Goal: Task Accomplishment & Management: Use online tool/utility

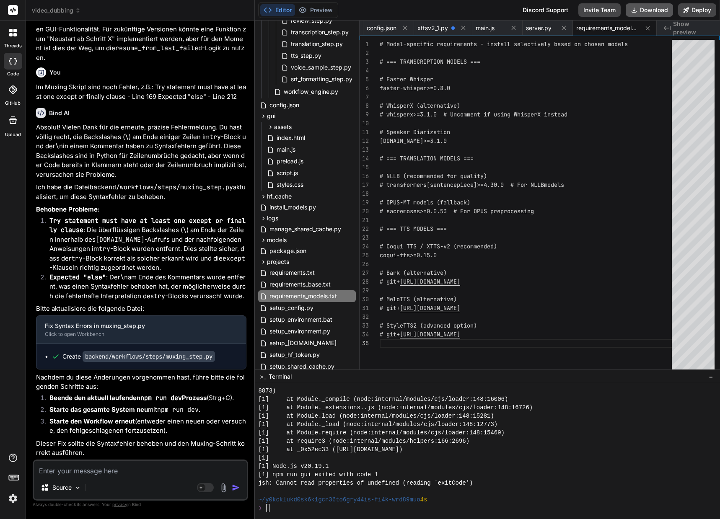
click at [638, 8] on button "Download" at bounding box center [648, 9] width 47 height 13
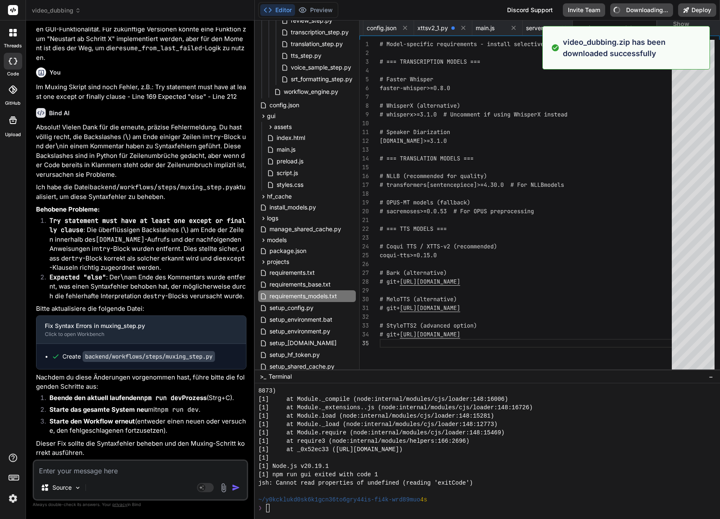
type textarea "x"
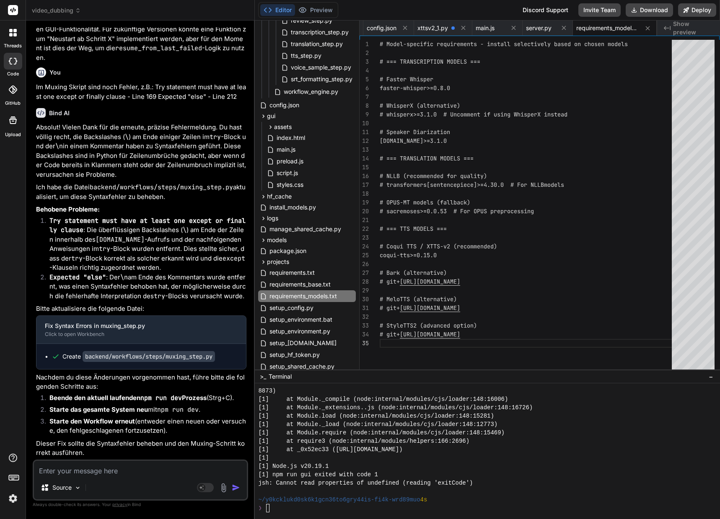
drag, startPoint x: 80, startPoint y: 463, endPoint x: 75, endPoint y: 469, distance: 7.7
click at [80, 463] on textarea at bounding box center [140, 468] width 213 height 15
paste textarea "10 x 30,8 x 30,35 cm"
type textarea "10 x 30,8 x 30,35 cm"
type textarea "x"
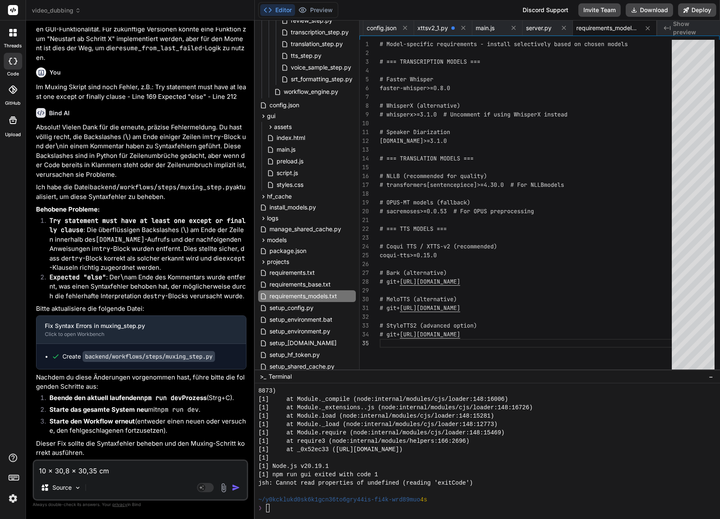
drag, startPoint x: 118, startPoint y: 473, endPoint x: 21, endPoint y: 462, distance: 97.3
click at [21, 462] on div "threads code GitHub Upload video_dubbing Created with Pixso. Bind AI Web Search…" at bounding box center [360, 259] width 720 height 519
type textarea "x"
click at [77, 469] on textarea at bounding box center [140, 468] width 213 height 15
paste textarea "Lo ipsum dolor Sitamet con 3 adipiscingelitsed Doeiusmod te incidid utl etd mag…"
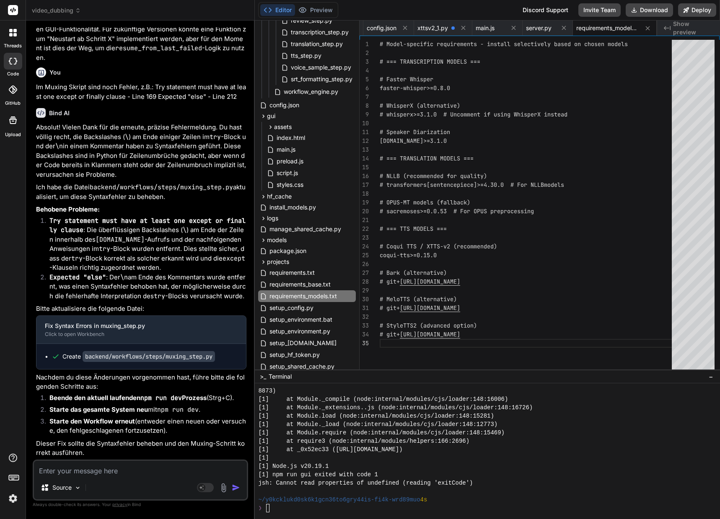
type textarea "Lo ipsum dolor Sitamet con 3 adipiscingelitsed Doeiusmod te incidid utl etd mag…"
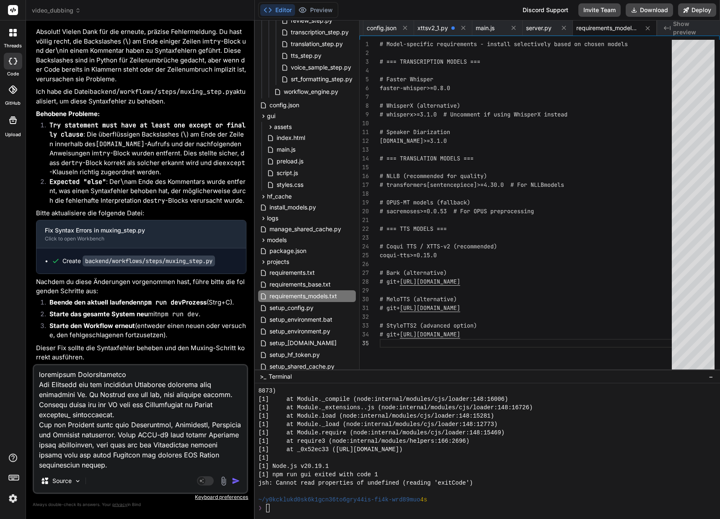
type textarea "x"
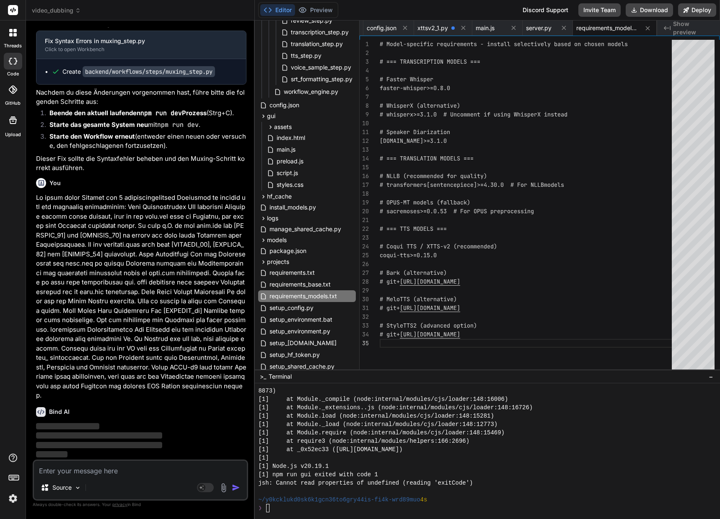
scroll to position [60238, 0]
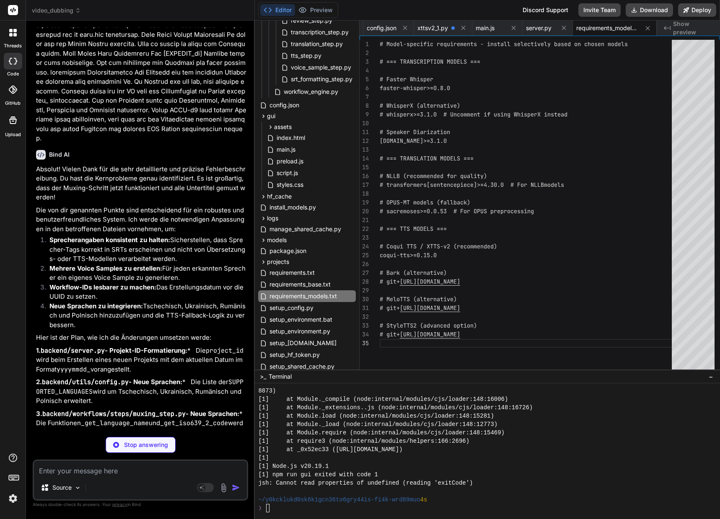
type textarea "x"
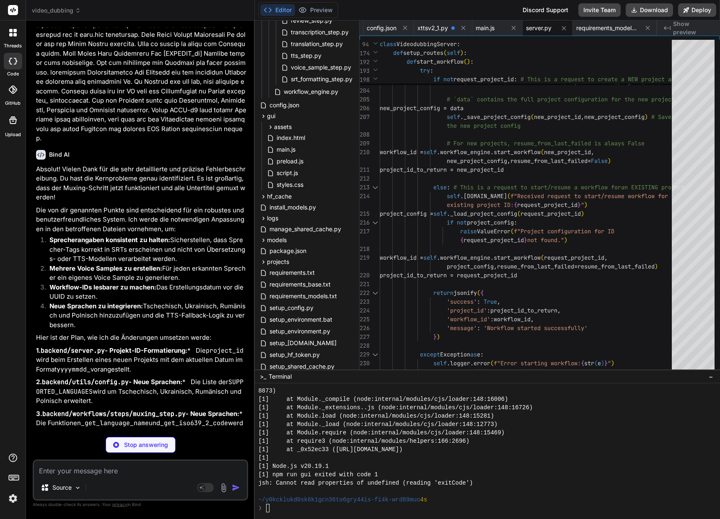
type textarea "x"
type textarea """"Get GPU configuration information""" gpu_config = self.config_data.get("gpu"…"
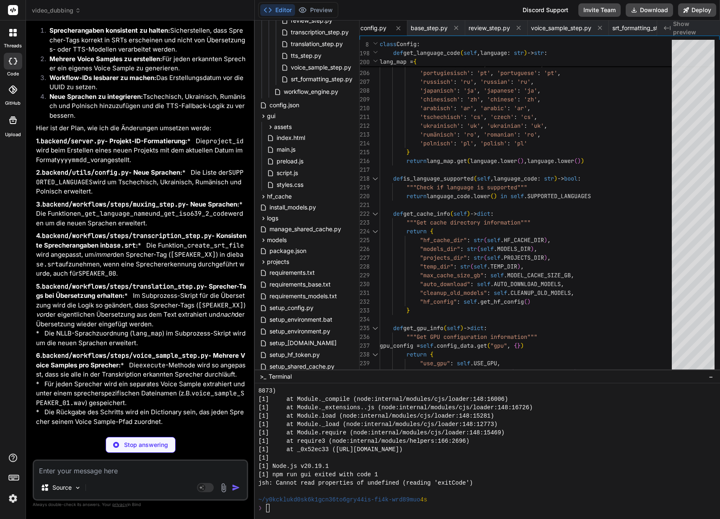
scroll to position [60531, 0]
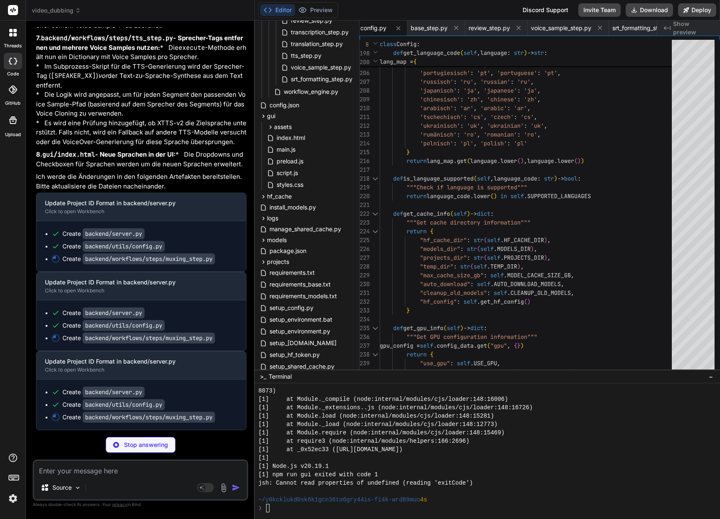
type textarea "x"
type textarea "mpeg.Error as e: # This block might still catch errors from ffmpeg.compile if i…"
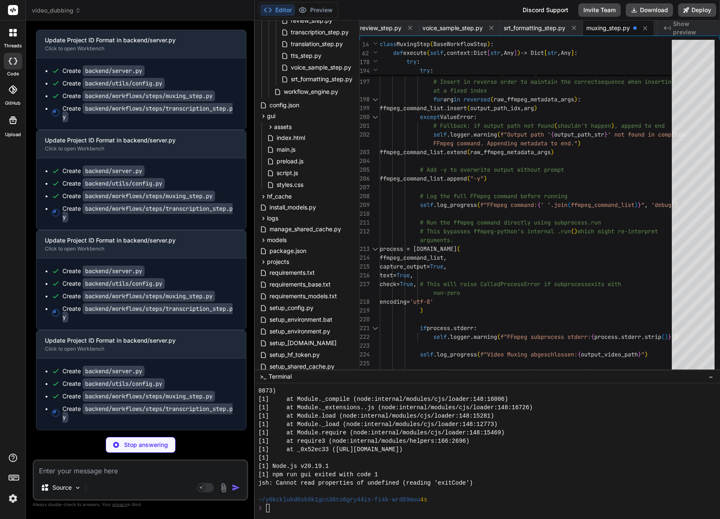
scroll to position [61302, 0]
type textarea "x"
type textarea "} with open(metadata_path, 'w', encoding='utf-8') as f: json.dump(metadata, f, …"
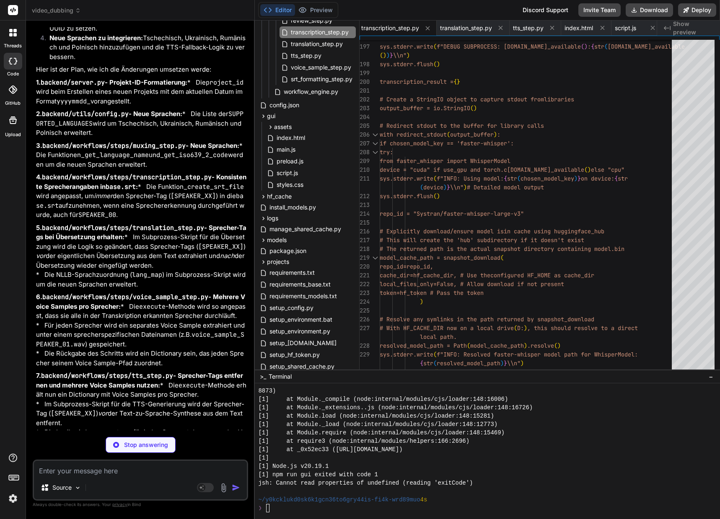
scroll to position [60464, 0]
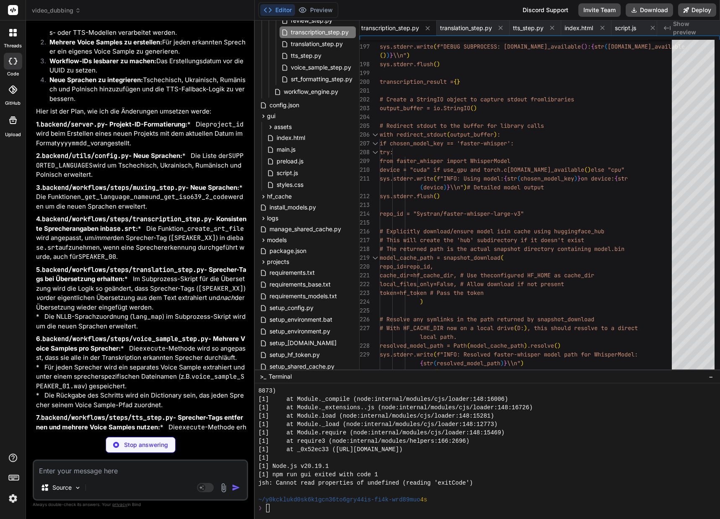
type textarea "x"
type textarea "hours = int(seconds // 3600) minutes = int((seconds % 3600) // 60) seconds = se…"
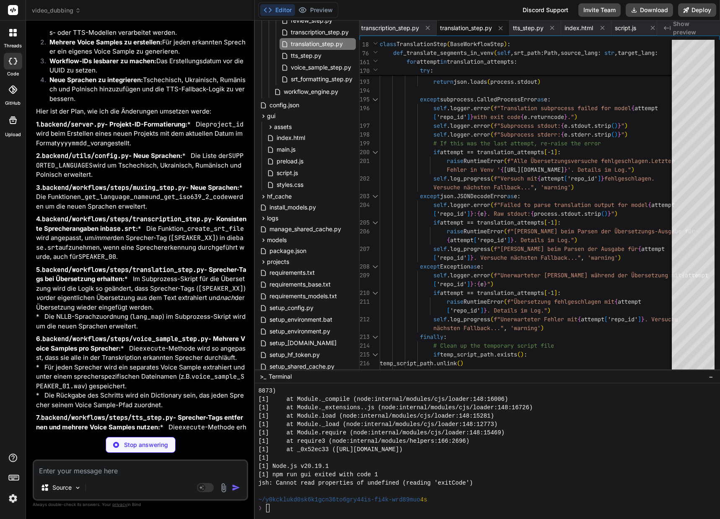
type textarea "x"
type textarea "except Exception as e: raise RuntimeError(f"Failed to extract voice sample for …"
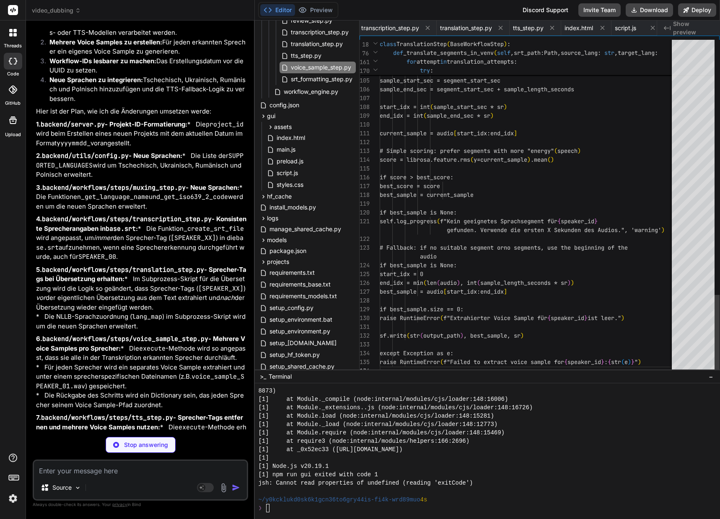
scroll to position [0, 477]
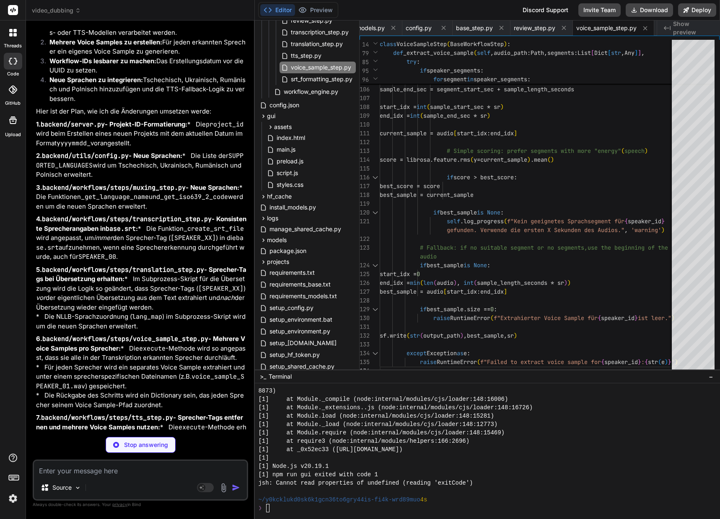
type textarea "x"
type textarea "stdout.strip()}") raise RuntimeError(f"Fehler beim Parsen der TTS-Ausgabe: {e}"…"
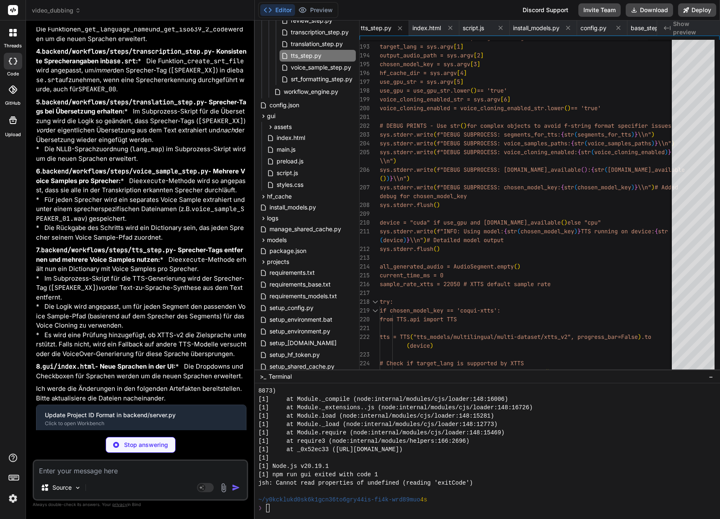
scroll to position [60673, 0]
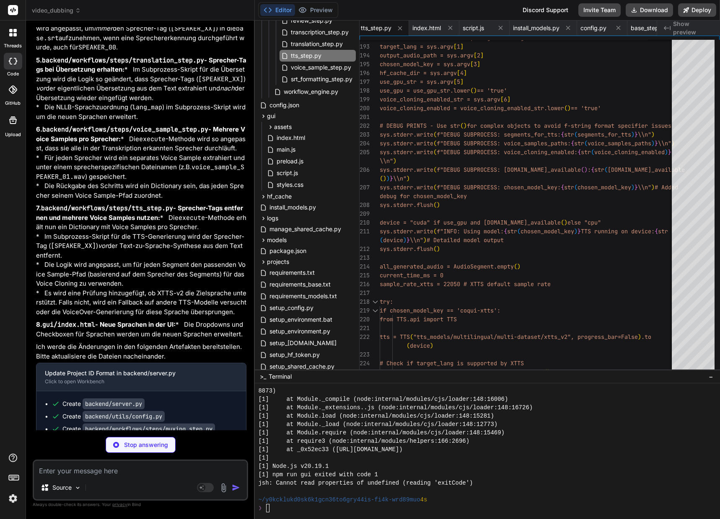
type textarea "x"
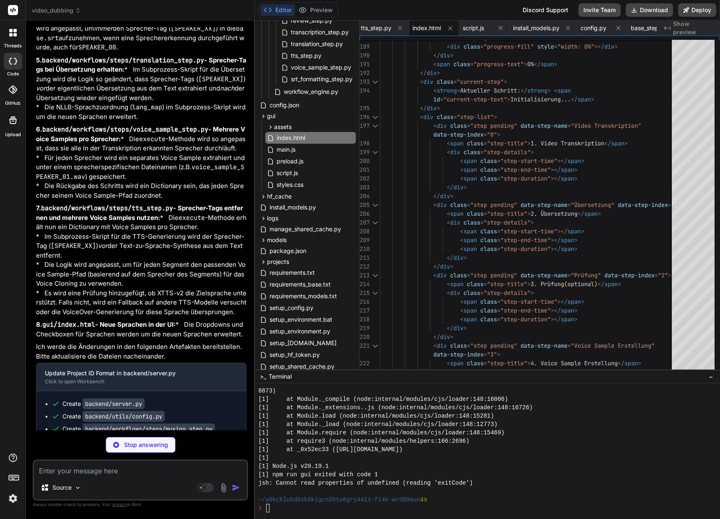
type textarea "x"
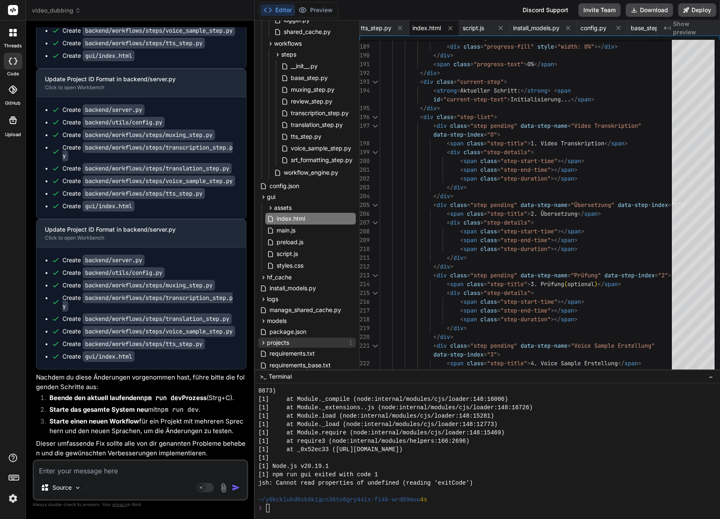
scroll to position [3, 0]
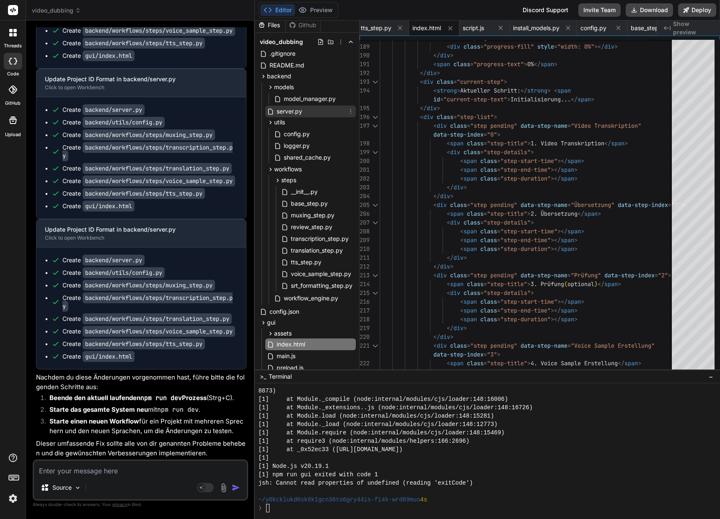
click at [271, 113] on icon at bounding box center [270, 111] width 7 height 7
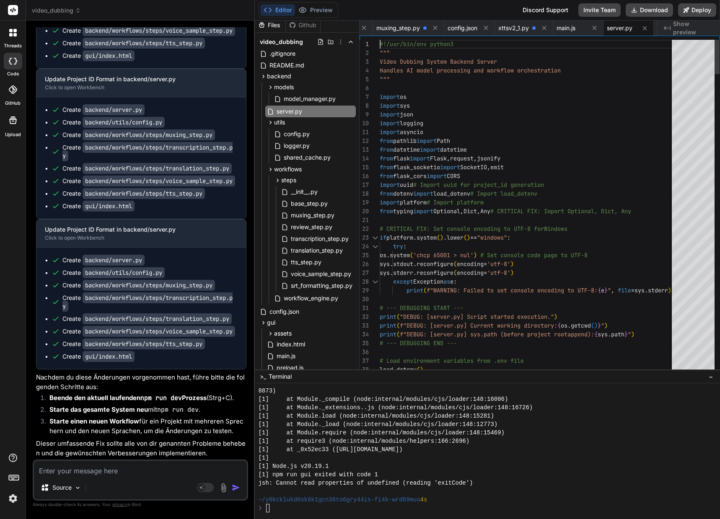
scroll to position [8, 0]
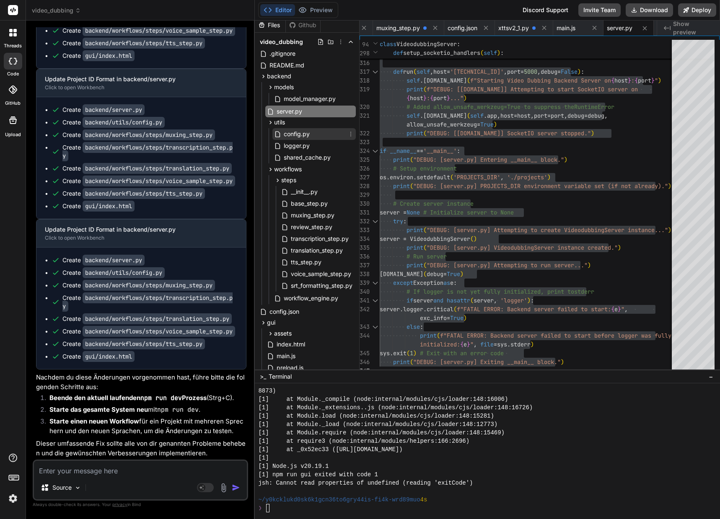
click at [294, 134] on span "config.py" at bounding box center [297, 134] width 28 height 10
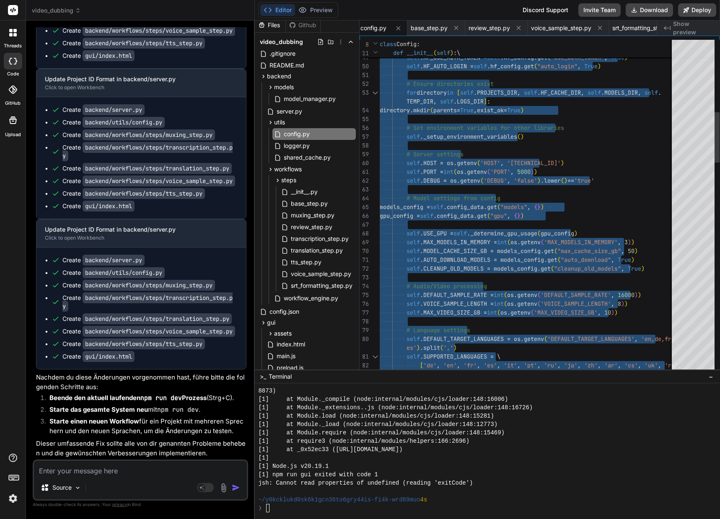
type textarea "import os import json from pathlib import Path from typing import Optional impo…"
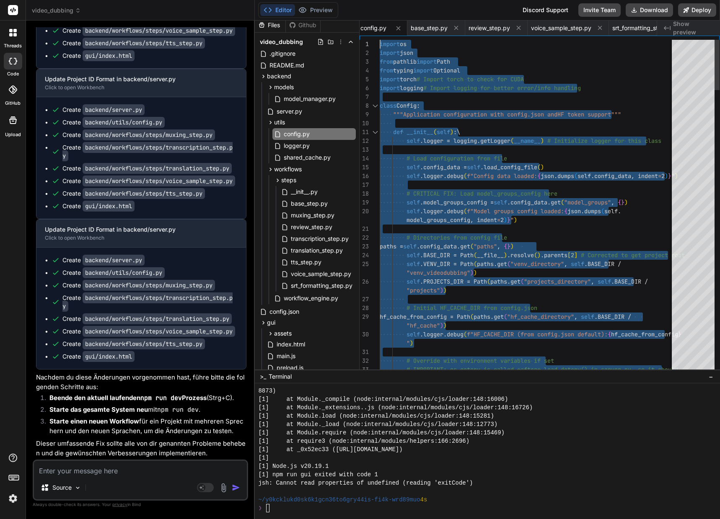
drag, startPoint x: 419, startPoint y: 364, endPoint x: 338, endPoint y: -51, distance: 422.5
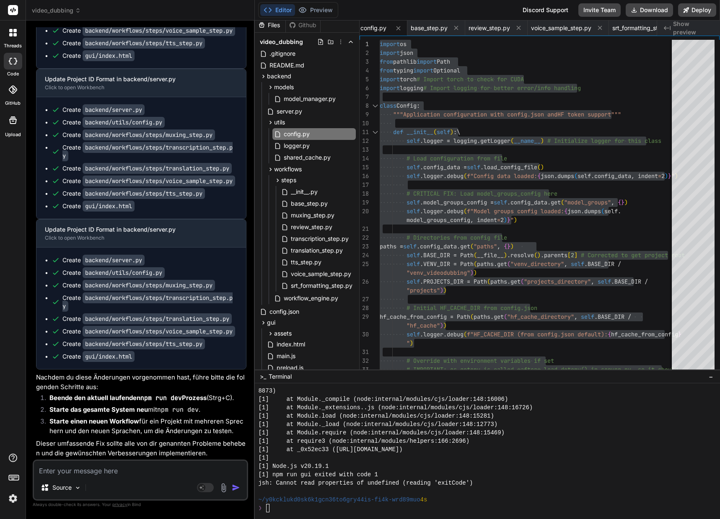
click at [111, 470] on textarea at bounding box center [140, 468] width 213 height 15
type textarea "c"
type textarea "x"
type textarea "co"
type textarea "x"
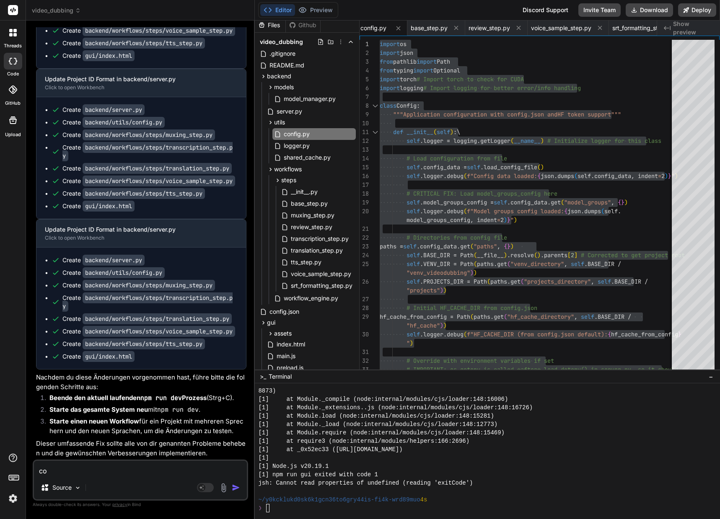
type textarea "con"
type textarea "x"
type textarea "conf"
type textarea "x"
type textarea "confi"
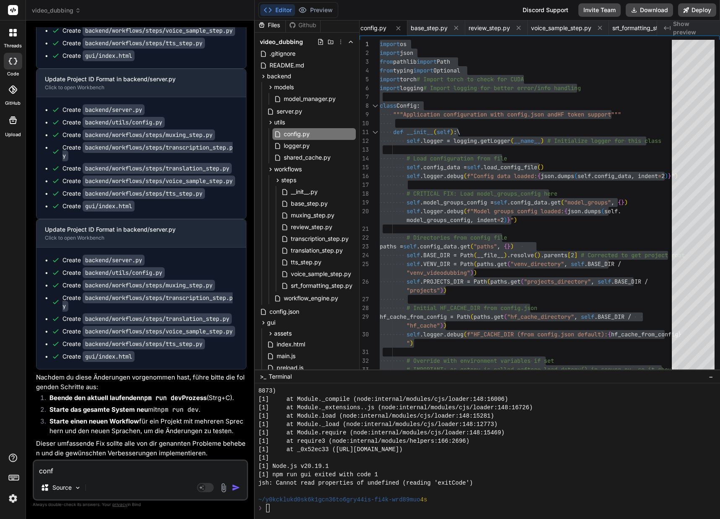
type textarea "x"
type textarea "config"
type textarea "x"
type textarea "config."
type textarea "x"
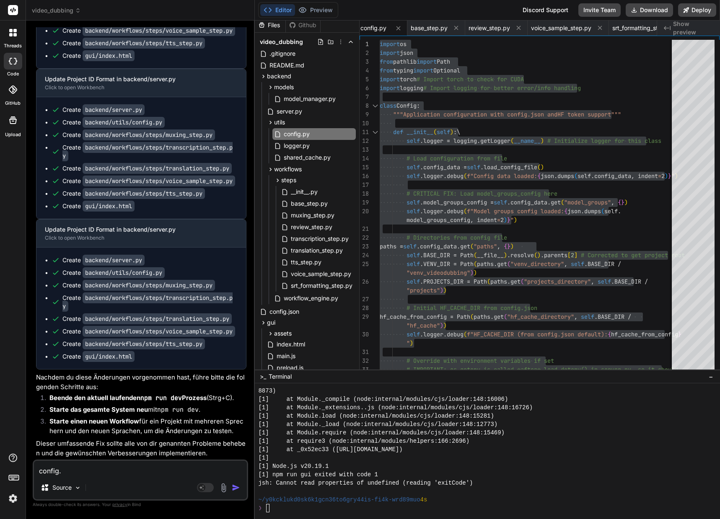
type textarea "config.p"
type textarea "x"
type textarea "config.py"
type textarea "x"
type textarea "config.py"
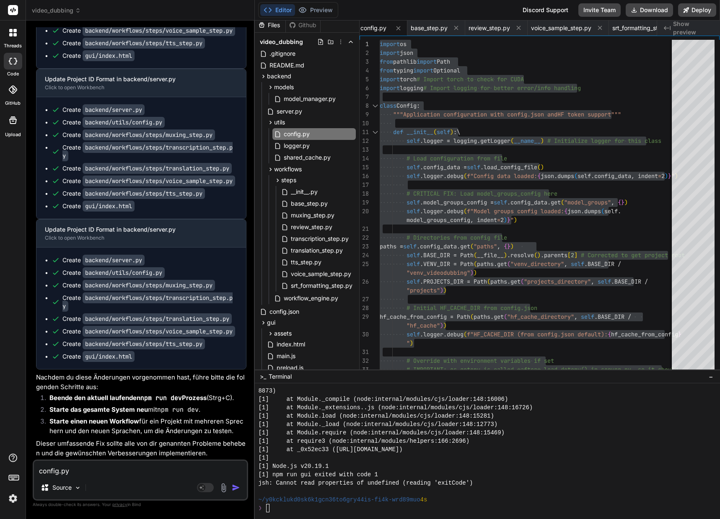
type textarea "x"
type textarea "config.py h"
type textarea "x"
type textarea "config.py ha"
type textarea "x"
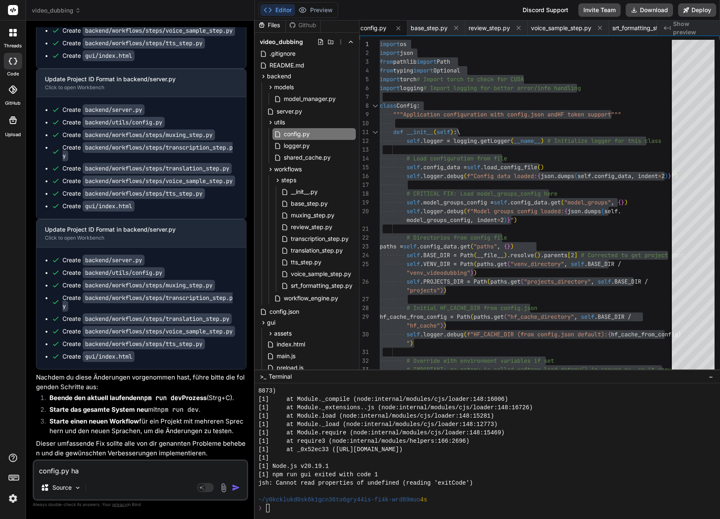
type textarea "config.py hat"
type textarea "x"
type textarea "config.py hat"
type textarea "x"
type textarea "config.py hat n"
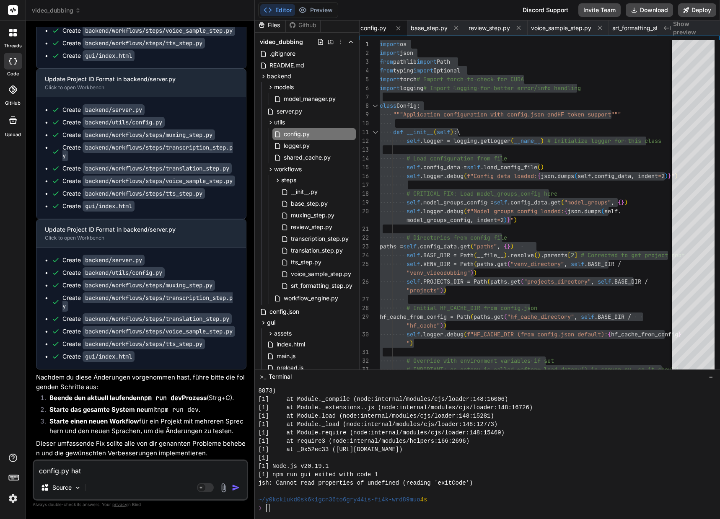
type textarea "x"
type textarea "config.py hat no"
type textarea "x"
type textarea "config.py hat noc"
type textarea "x"
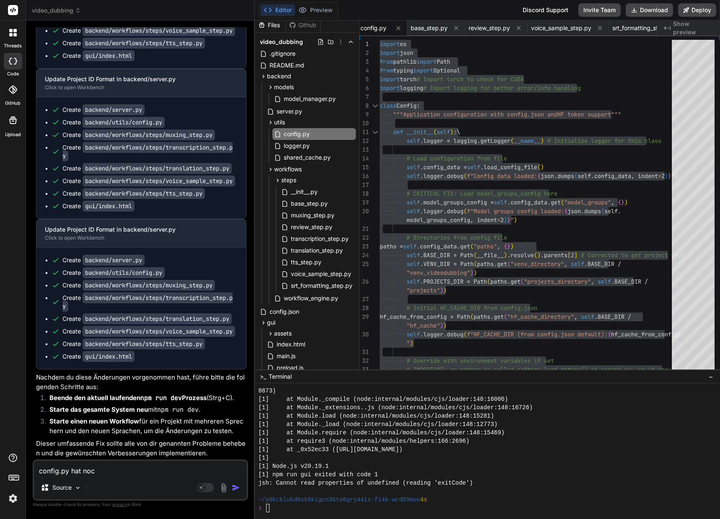
type textarea "config.py hat noch"
type textarea "x"
type textarea "config.py hat noch"
type textarea "x"
type textarea "config.py hat noch e"
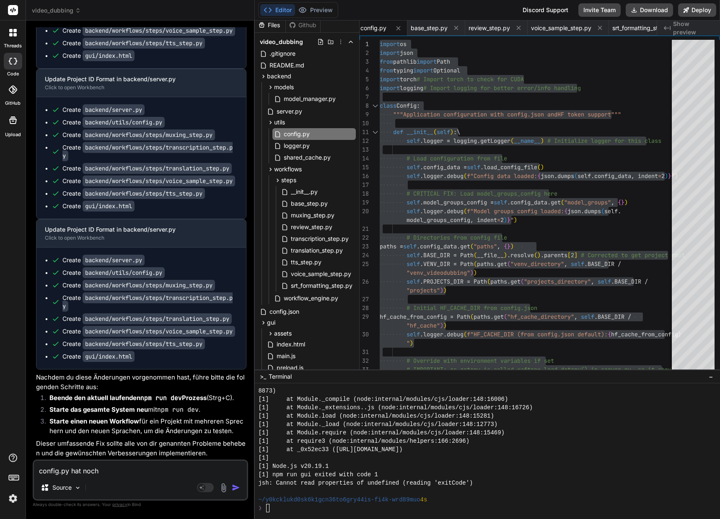
type textarea "x"
type textarea "config.py hat noch ei"
type textarea "x"
type textarea "config.py hat noch ein"
type textarea "x"
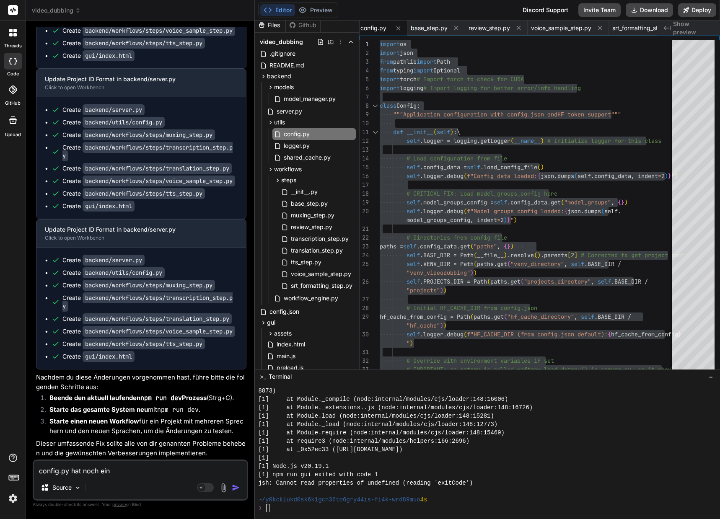
type textarea "config.py hat noch eini"
type textarea "x"
type textarea "config.py hat noch einig"
type textarea "x"
type textarea "config.py hat noch einige"
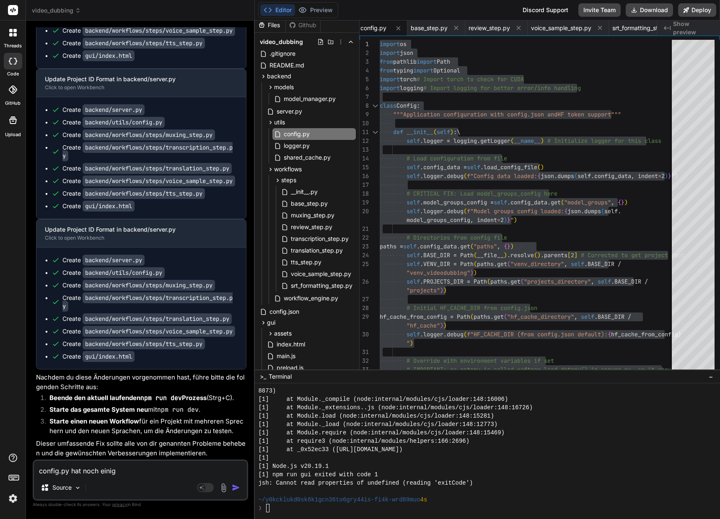
type textarea "x"
type textarea "config.py hat noch einige"
type textarea "x"
type textarea "config.py hat noch einige S"
type textarea "x"
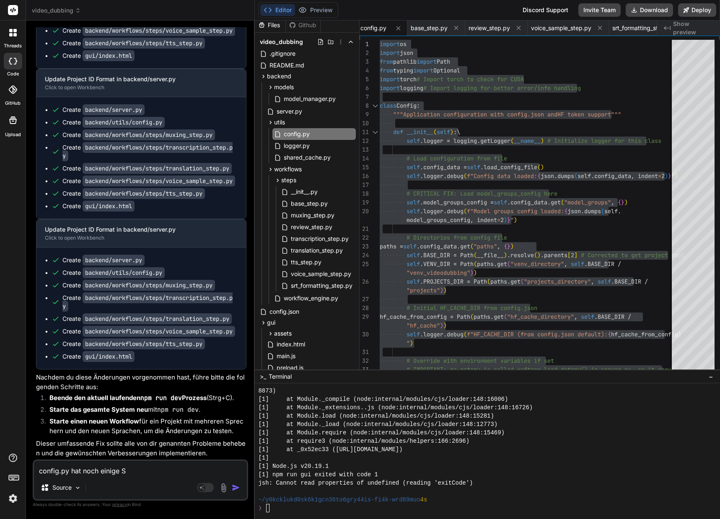
type textarea "config.py hat noch einige Sy"
type textarea "x"
type textarea "config.py hat noch einige Syn"
type textarea "x"
type textarea "config.py hat noch einige Synt"
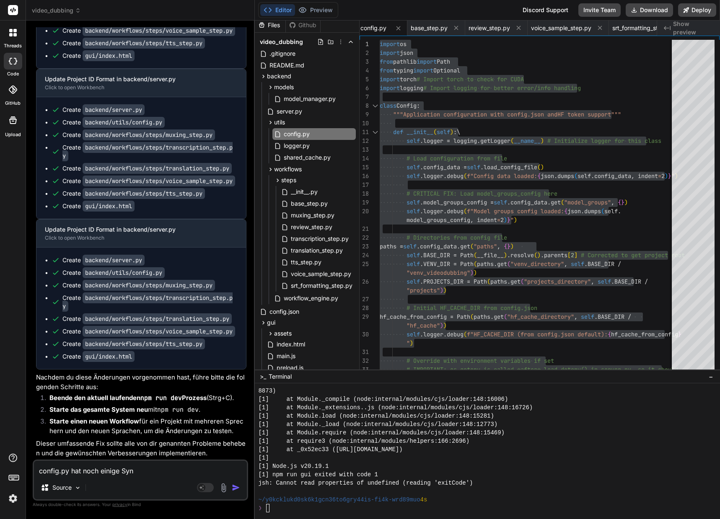
type textarea "x"
type textarea "config.py hat noch einige Synta"
type textarea "x"
type textarea "config.py hat noch einige Syntac"
type textarea "x"
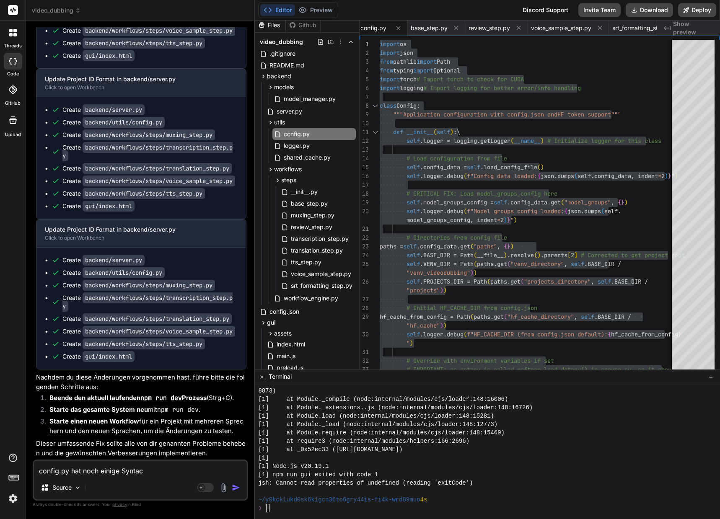
type textarea "config.py hat noch einige Synta"
type textarea "x"
type textarea "config.py hat noch einige Syntax"
type textarea "x"
type textarea "config.py hat noch einige Syntax"
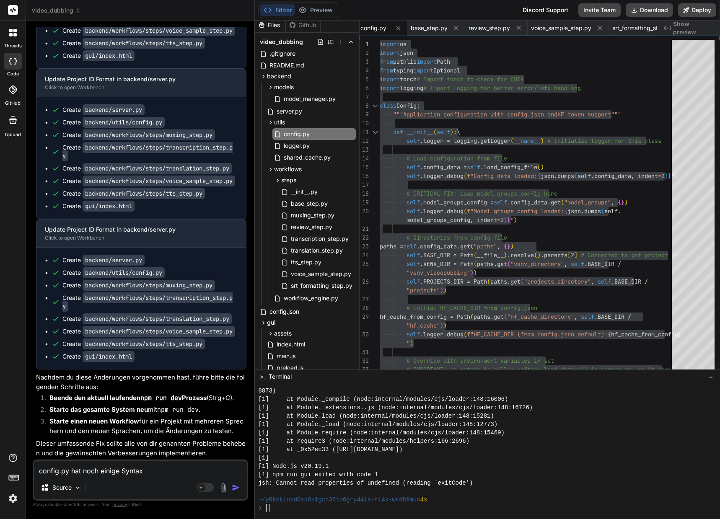
type textarea "x"
type textarea "config.py hat noch einige Syntax F"
type textarea "x"
type textarea "config.py hat noch einige Syntax Fe"
type textarea "x"
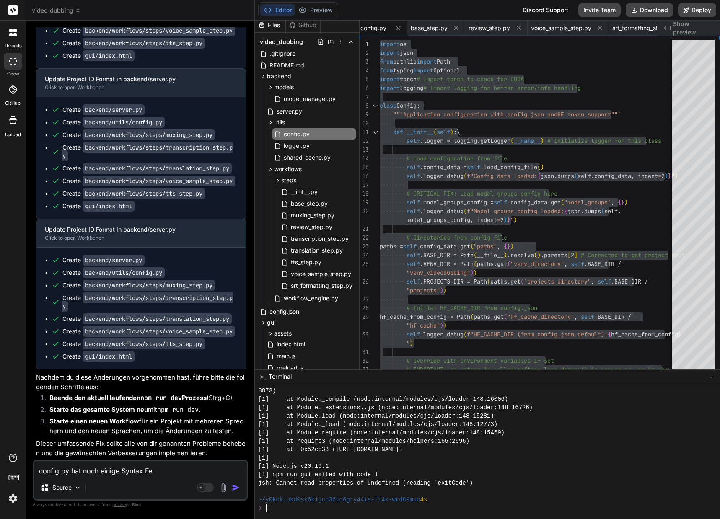
type textarea "config.py hat noch einige Syntax Feh"
type textarea "x"
type textarea "config.py hat noch einige Syntax Fehl"
type textarea "x"
type textarea "config.py hat noch einige Syntax Fehle"
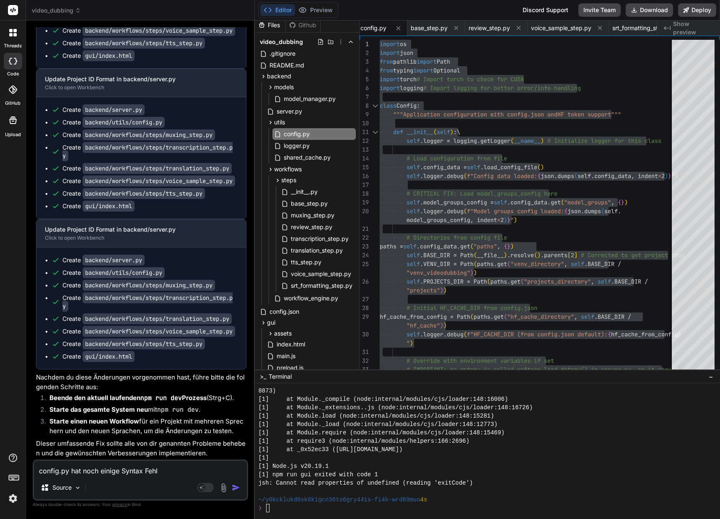
type textarea "x"
type textarea "config.py hat noch einige Syntax Fehler"
type textarea "x"
type textarea "config.py hat noch einige Syntax Fehler."
type textarea "x"
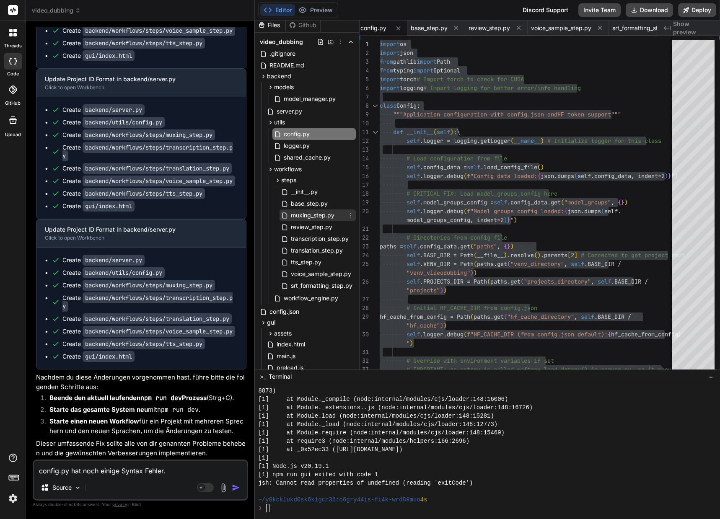
type textarea "config.py hat noch einige Syntax Fehler."
click at [320, 211] on span "muxing_step.py" at bounding box center [312, 215] width 45 height 10
type textarea "mpeg.Error as e: # This block might still catch errors from ffmpeg.compile if i…"
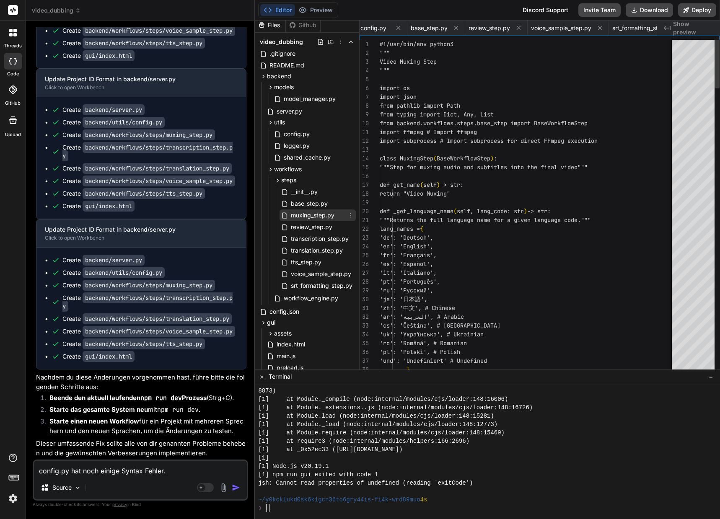
scroll to position [0, 630]
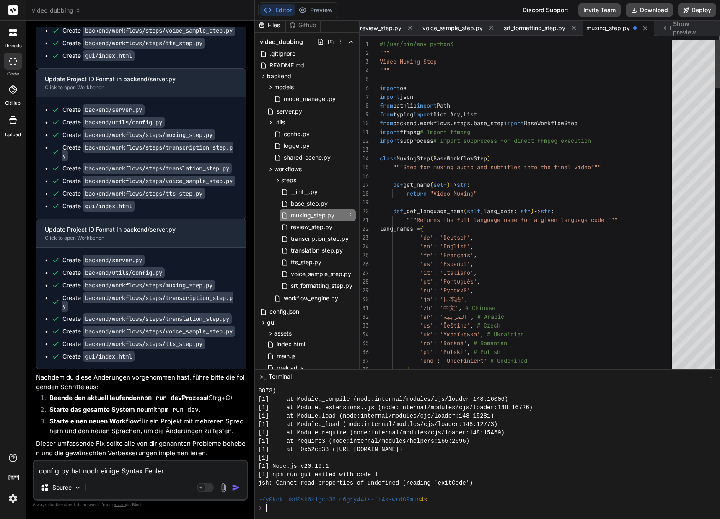
type textarea "x"
click at [380, 44] on span "#!/usr/bin/env python3" at bounding box center [417, 44] width 74 height 8
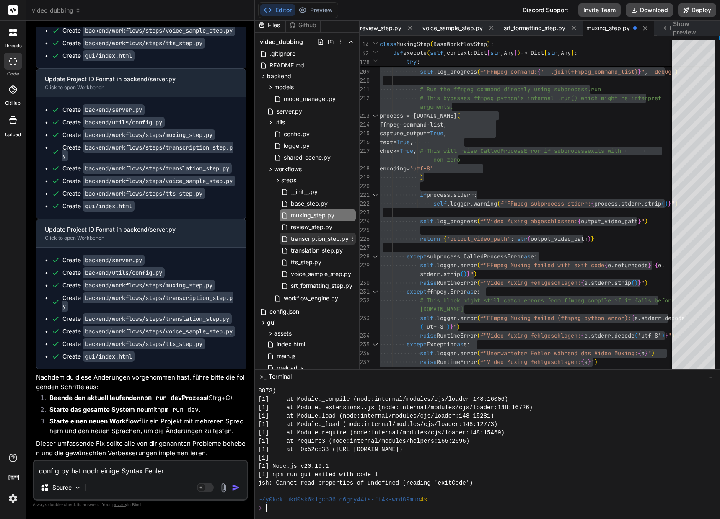
click at [306, 240] on span "transcription_step.py" at bounding box center [319, 239] width 59 height 10
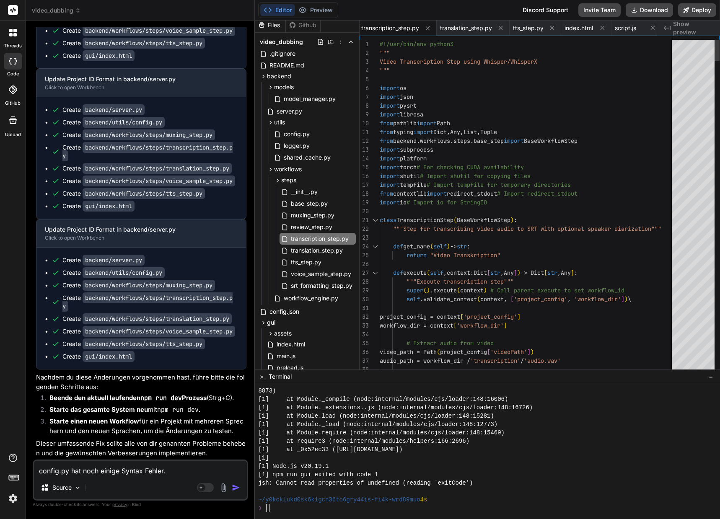
type textarea "#!/usr/bin/env python3 """ Video Transcription Step using Whisper/WhisperX """ …"
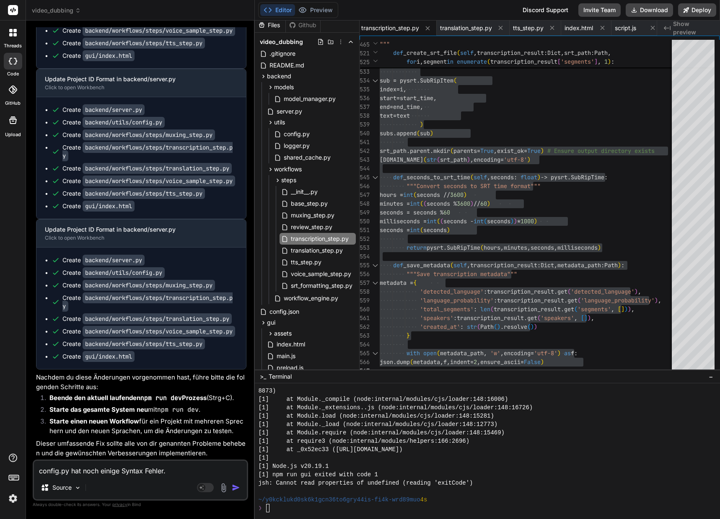
click at [70, 471] on textarea "config.py hat noch einige Syntax Fehler." at bounding box center [140, 468] width 213 height 15
type textarea "config.py, hat noch einige Syntax [PERSON_NAME]."
type textarea "x"
type textarea "config.py, hat noch einige Syntax [PERSON_NAME]."
type textarea "x"
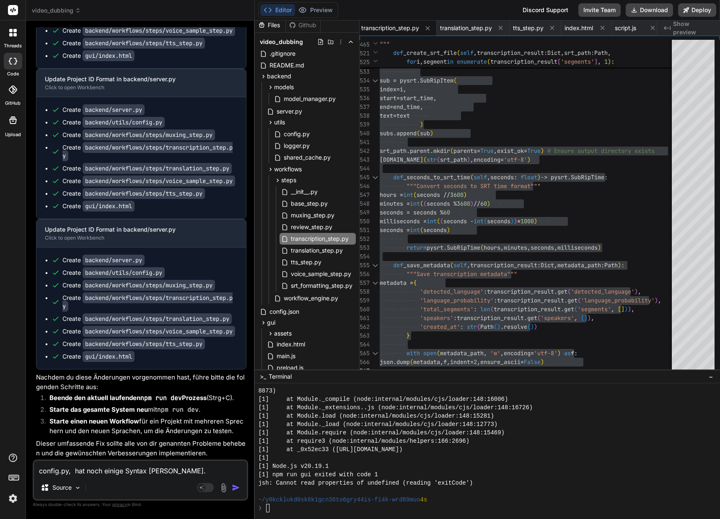
type textarea "config.py, t hat noch einige Syntax Fehler."
type textarea "x"
type textarea "config.py, tr hat noch einige Syntax Fehler."
type textarea "x"
type textarea "config.py, tra hat noch einige Syntax Fehler."
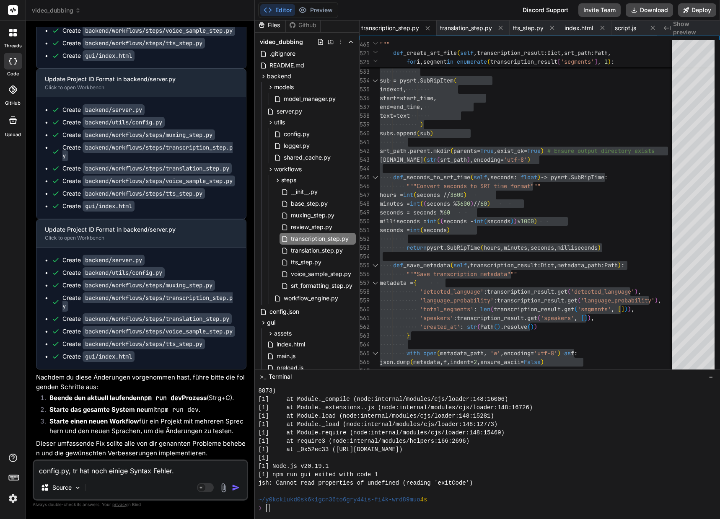
type textarea "x"
type textarea "config.py, tran hat noch einige Syntax Fehler."
type textarea "x"
type textarea "config.py, trans hat noch einige Syntax Fehler."
type textarea "x"
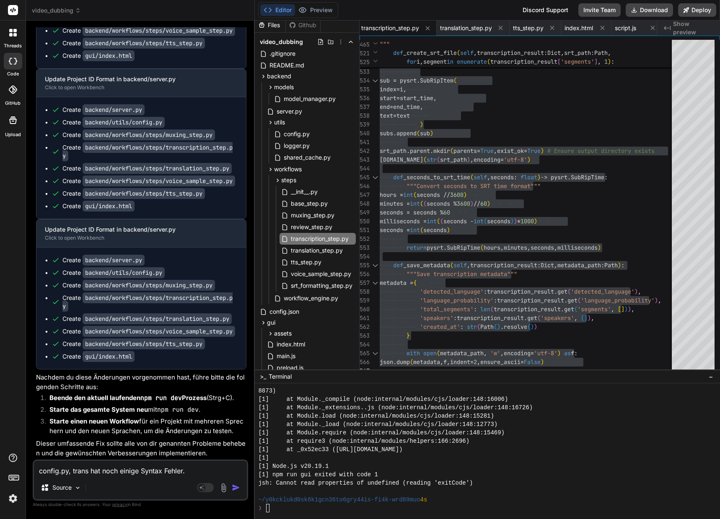
type textarea "config.py, transc hat noch einige Syntax Fehler."
type textarea "x"
type textarea "config.py, transci hat noch einige Syntax Fehler."
type textarea "x"
type textarea "config.py, transc hat noch einige Syntax Fehler."
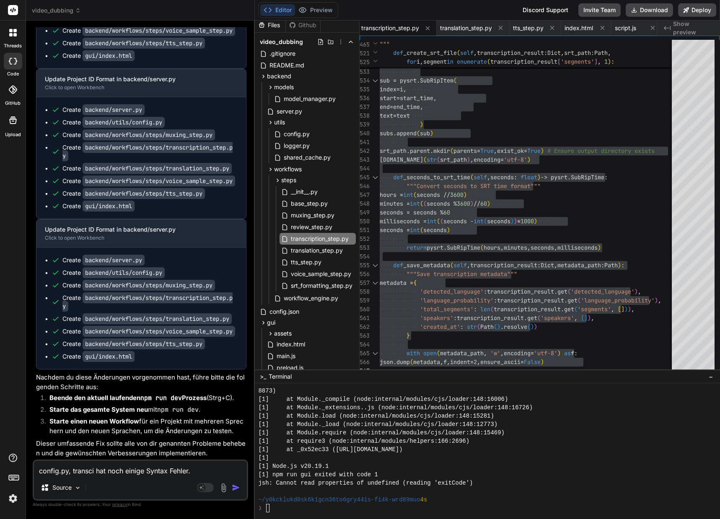
type textarea "x"
type textarea "config.py, transcr hat noch einige Syntax Fehler."
type textarea "x"
type textarea "config.py, transcri hat noch einige Syntax Fehler."
type textarea "x"
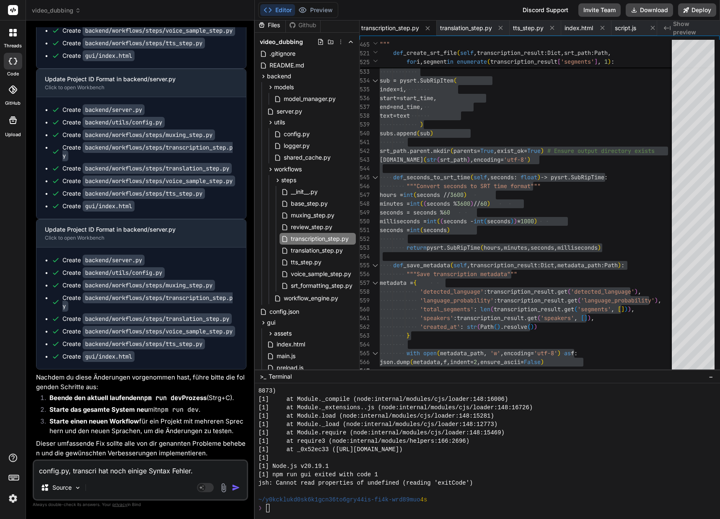
type textarea "config.py, transcrio hat noch einige Syntax Fehler."
type textarea "x"
type textarea "config.py, transcri hat noch einige Syntax Fehler."
type textarea "x"
type textarea "config.py, transcrip hat noch einige Syntax Fehler."
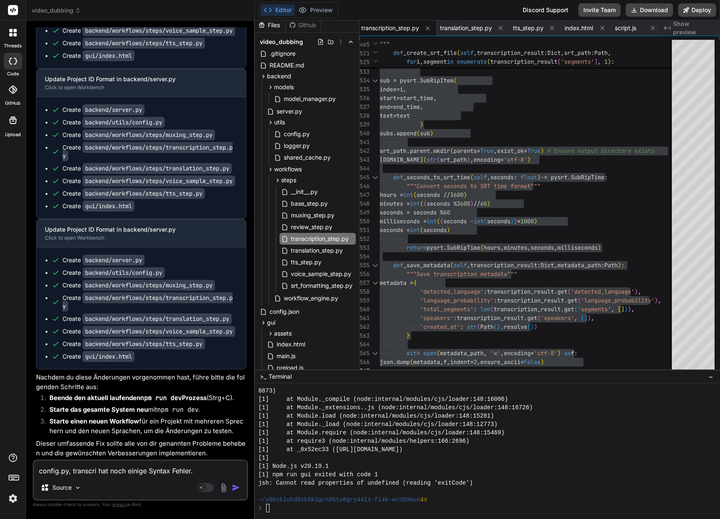
type textarea "x"
type textarea "config.py, transcript hat noch einige Syntax Fehler."
type textarea "x"
type textarea "config.py, transcripti hat noch einige Syntax Fehler."
type textarea "x"
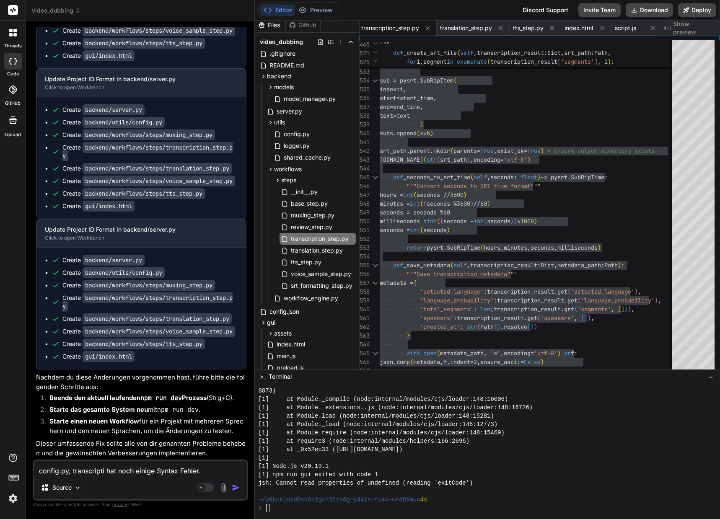
type textarea "config.py, transcriptio hat noch einige Syntax [PERSON_NAME]."
type textarea "x"
type textarea "config.py, transcription hat noch einige Syntax Fehler."
type textarea "x"
type textarea "config.py, transcription_ hat noch einige Syntax Fehler."
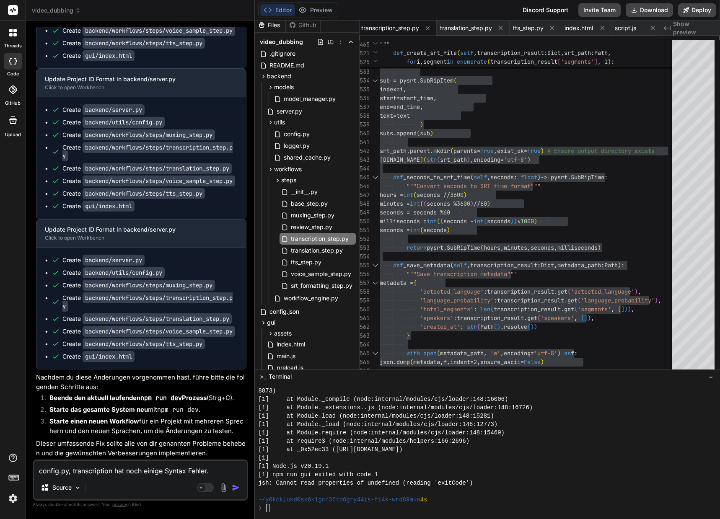
type textarea "x"
type textarea "config.py, transcription_s hat noch einige Syntax Fehler."
type textarea "x"
type textarea "config.py, transcription_st hat noch einige Syntax Fehler."
type textarea "x"
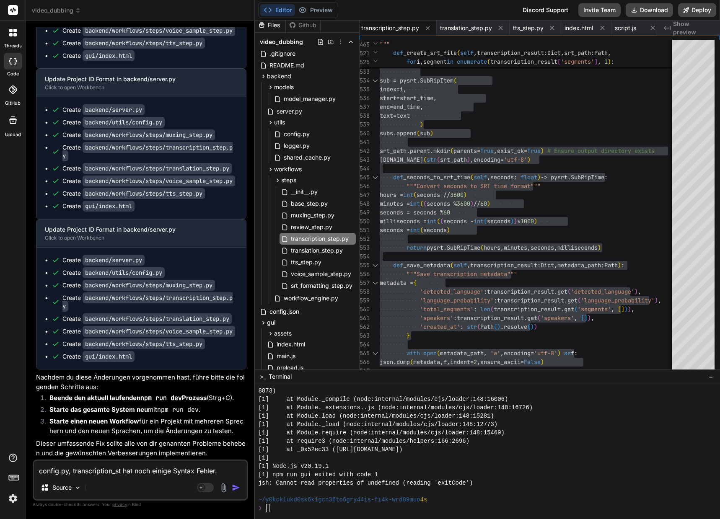
type textarea "config.py, transcription_ste hat noch einige Syntax Fehler."
type textarea "x"
type textarea "config.py, transcription_step hat noch einige Syntax Fehler."
type textarea "x"
type textarea "config.py, transcription_step. hat noch einige Syntax Fehler."
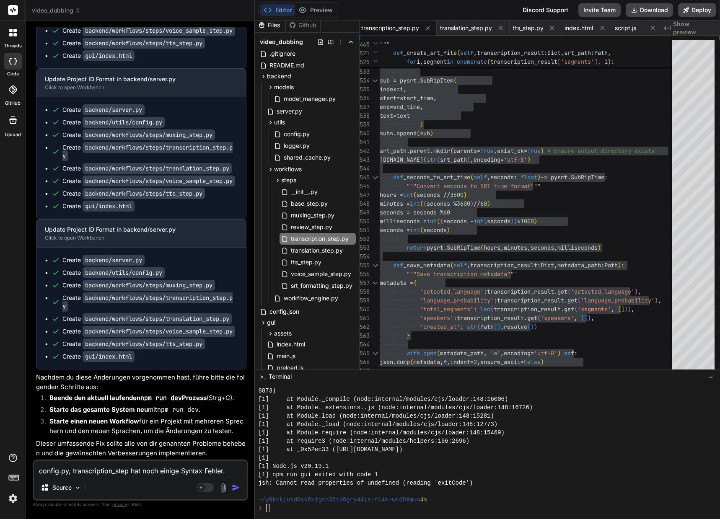
type textarea "x"
type textarea "config.py, transcription_step.p hat noch einige Syntax Fehler."
type textarea "x"
type textarea "config.py, transcription_step.py hat noch einige Syntax Fehler."
type textarea "x"
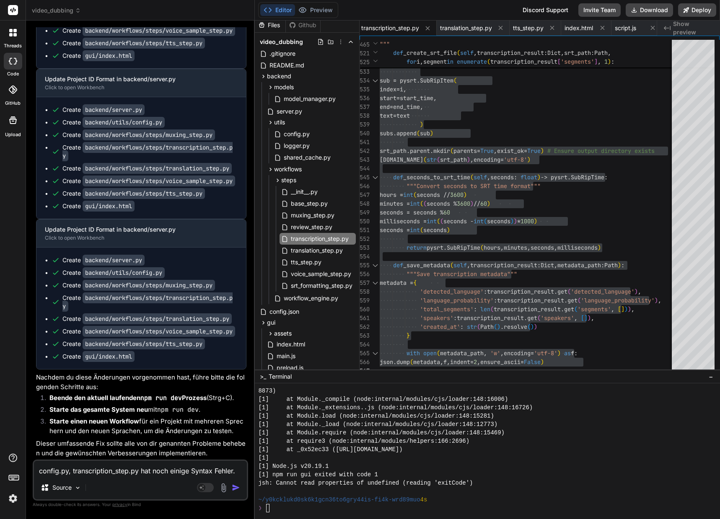
type textarea "config.py, transcription_step.py ha noch einige Syntax Fehler."
type textarea "x"
type textarea "config.py, transcription_step.py hab noch einige Syntax Fehler."
type textarea "x"
type textarea "config.py, transcription_step.py habe noch einige Syntax Fehler."
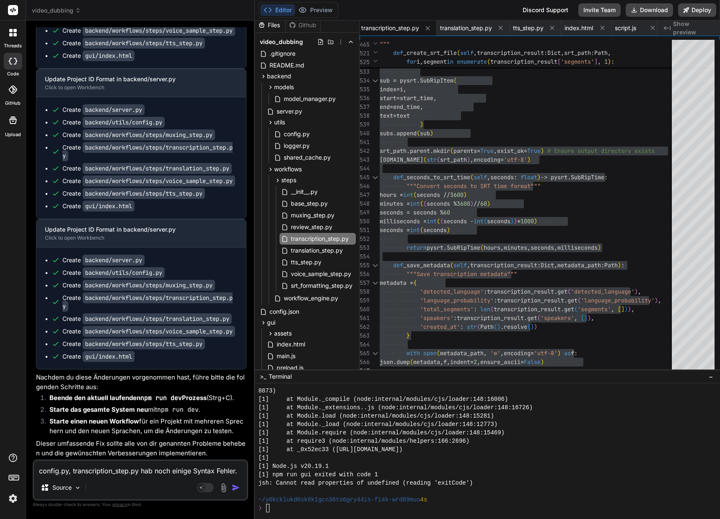
type textarea "x"
type textarea "config.py, transcription_step.py haben noch einige Syntax Fehler."
type textarea "x"
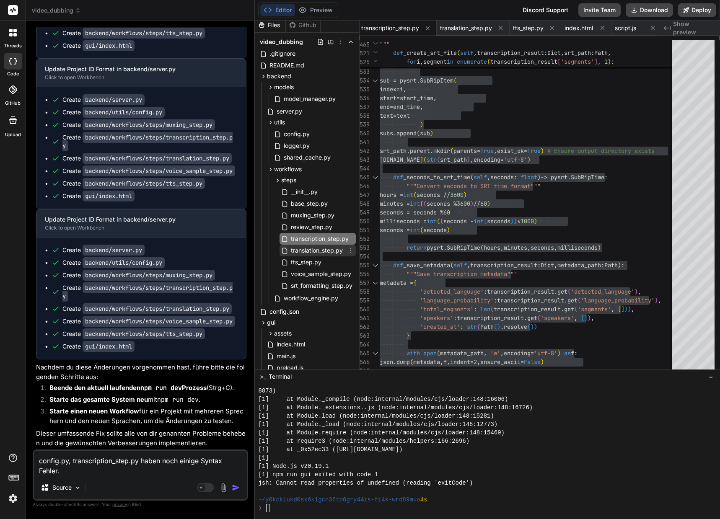
type textarea "config.py, transcription_step.py haben noch einige Syntax Fehler."
click at [318, 251] on span "translation_step.py" at bounding box center [317, 250] width 54 height 10
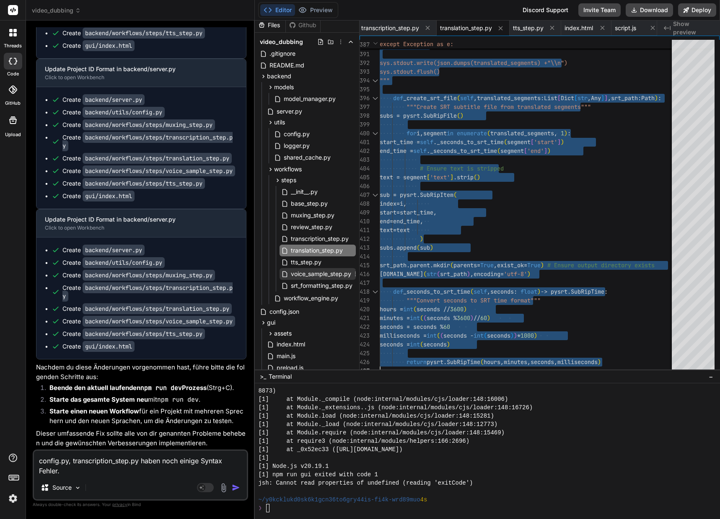
click at [314, 273] on span "voice_sample_step.py" at bounding box center [321, 274] width 62 height 10
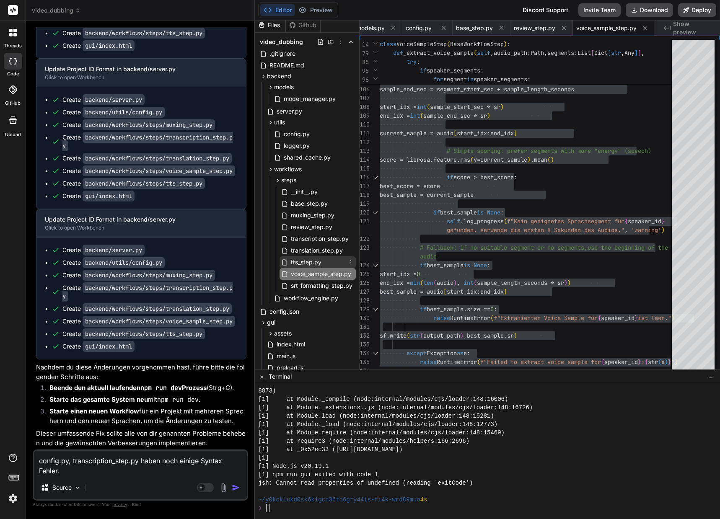
click at [315, 263] on span "tts_step.py" at bounding box center [306, 262] width 32 height 10
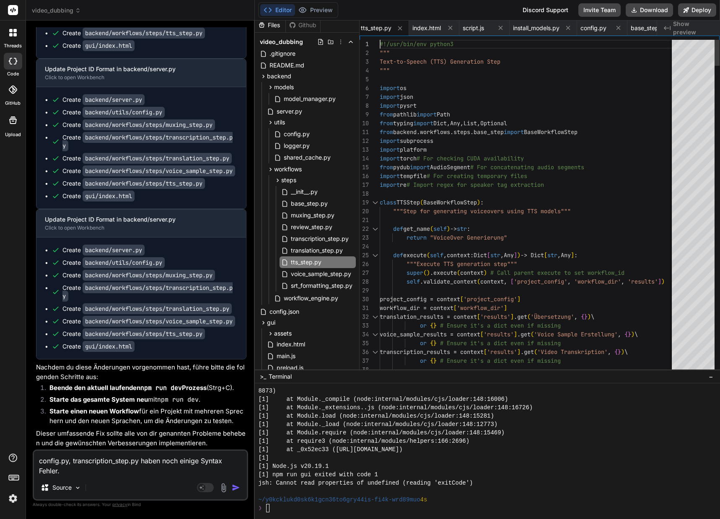
type textarea "#!/usr/bin/env python3 """ Text-to-Speech (TTS) Generation Step """ import os i…"
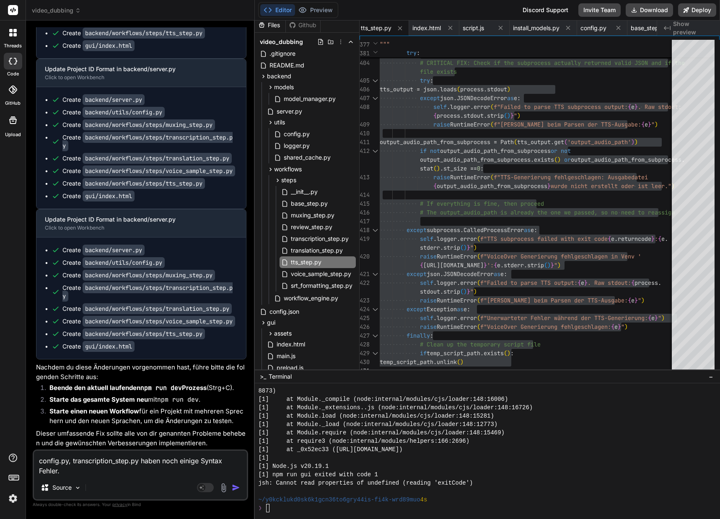
scroll to position [62309, 0]
click at [289, 344] on span "index.html" at bounding box center [291, 344] width 30 height 10
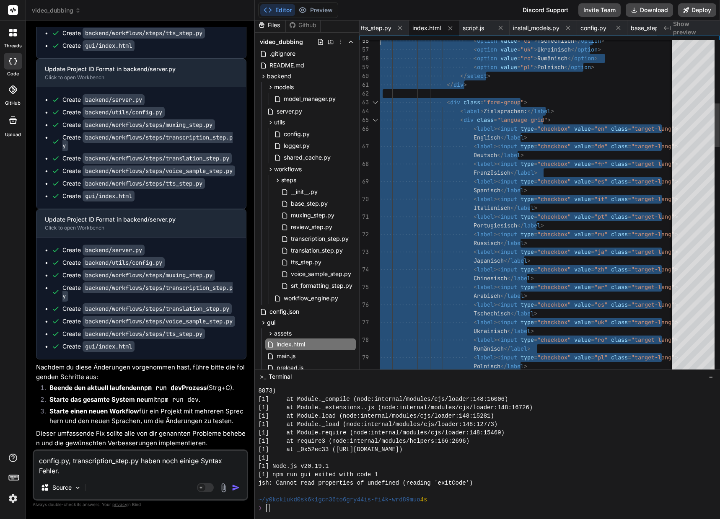
type textarea "<!DOCTYPE html> <html lang="de"> <head> <meta charset="UTF-8"> <meta name="view…"
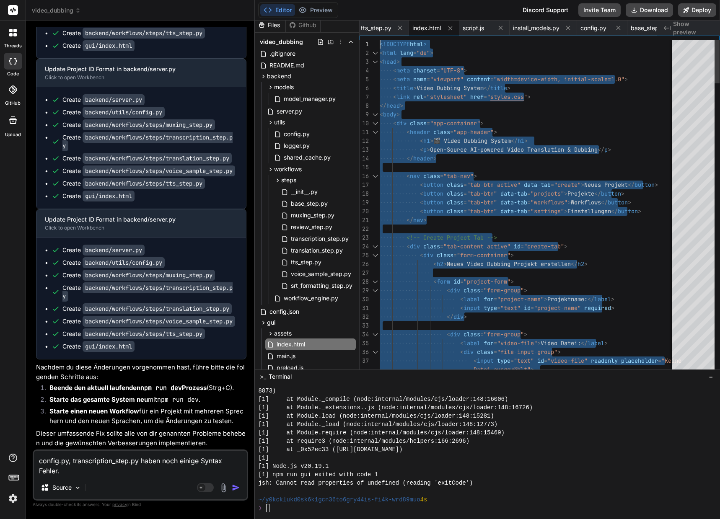
drag, startPoint x: 395, startPoint y: 367, endPoint x: 362, endPoint y: -51, distance: 419.4
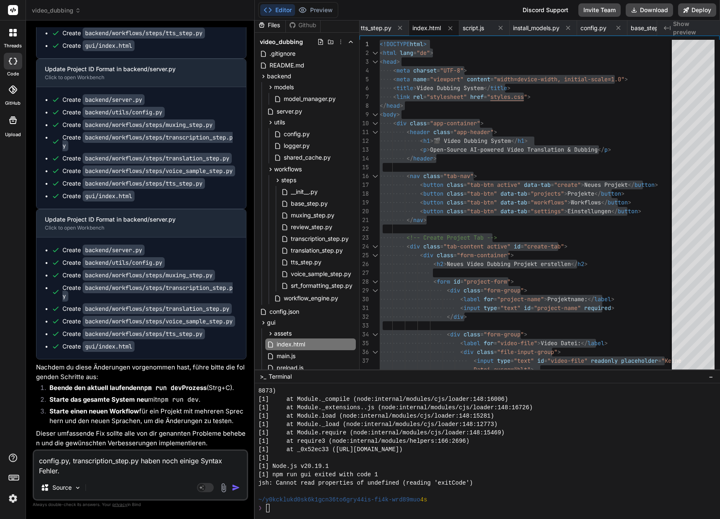
click at [80, 476] on div "config.py, transcription_step.py haben noch einige Syntax Fehler. Source Agent …" at bounding box center [140, 474] width 215 height 51
click at [80, 472] on textarea "config.py, transcription_step.py haben noch einige Syntax Fehler." at bounding box center [140, 463] width 213 height 25
click at [81, 473] on textarea "config.py, transcription_step.py haben noch einige Syntax Fehler." at bounding box center [140, 463] width 213 height 25
type textarea "x"
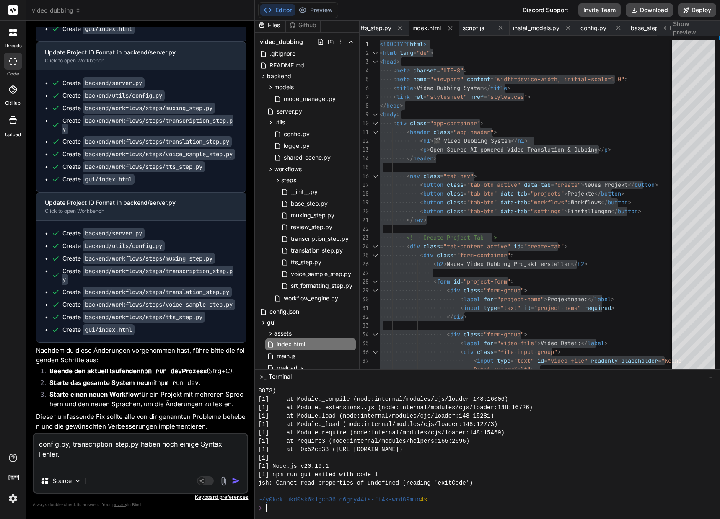
paste textarea "Unexpected indentation"
type textarea "config.py, transcription_step.py haben noch einige Syntax Fehler. Unexpected in…"
type textarea "x"
type textarea "config.py, transcription_step.py haben noch einige Syntax Fehler. Unexpected in…"
type textarea "x"
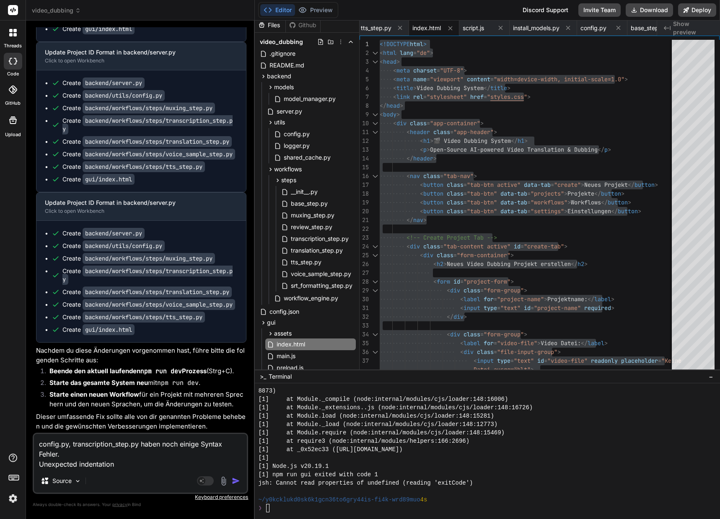
type textarea "config.py, transcription_step.py haben noch einige Syntax Fehler. Unexpected in…"
type textarea "x"
type textarea "config.py, transcription_step.py haben noch einige Syntax Fehler. Unexpected in…"
type textarea "x"
type textarea "config.py, transcription_step.py haben noch einige Syntax Fehler. Unexpected in…"
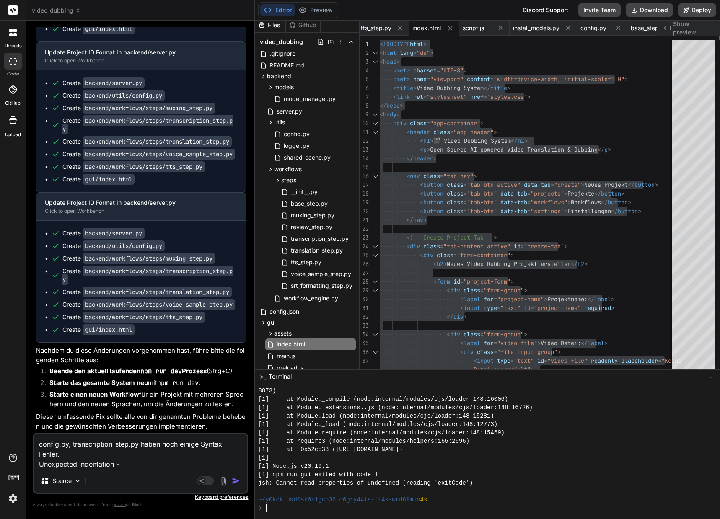
type textarea "x"
type textarea "config.py, transcription_step.py haben noch einige Syntax Fehler. Unexpected in…"
type textarea "x"
type textarea "config.py, transcription_step.py haben noch einige Syntax Fehler. Unexpected in…"
type textarea "x"
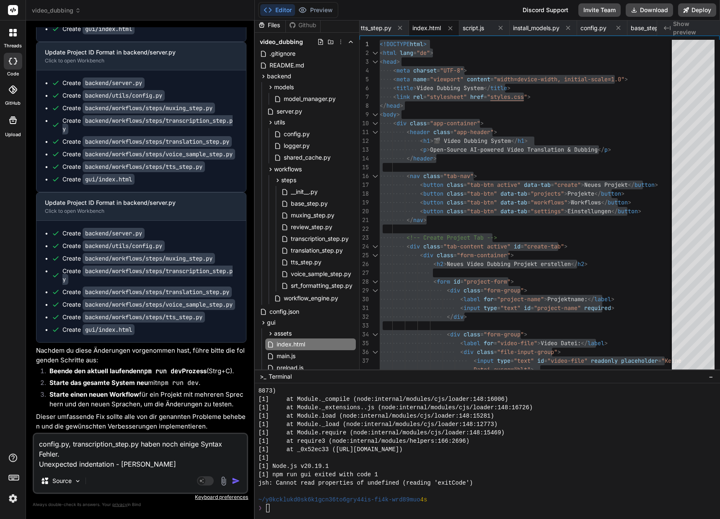
type textarea "config.py, transcription_step.py haben noch einige Syntax Fehler. Unexpected in…"
type textarea "x"
type textarea "config.py, transcription_step.py haben noch einige Syntax Fehler. Unexpected in…"
type textarea "x"
type textarea "config.py, transcription_step.py haben noch einige Syntax Fehler. Unexpected in…"
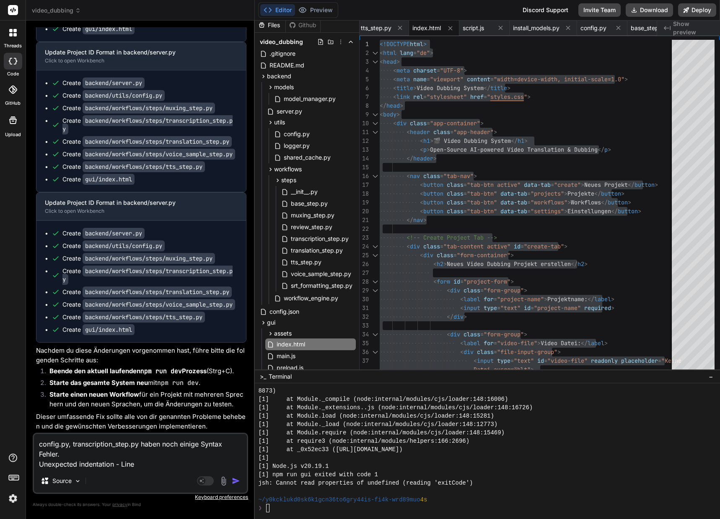
type textarea "x"
click at [157, 465] on textarea "config.py, transcription_step.py haben noch einige Syntax Fehler. Unexpected in…" at bounding box center [140, 451] width 213 height 35
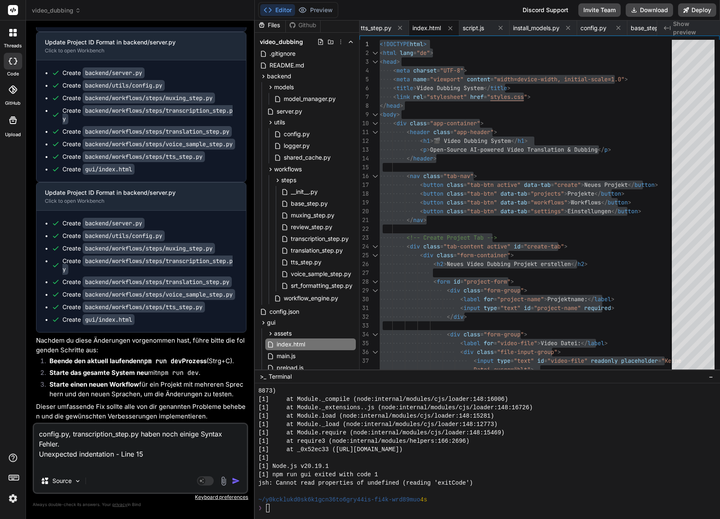
paste textarea ""self" is not defined"
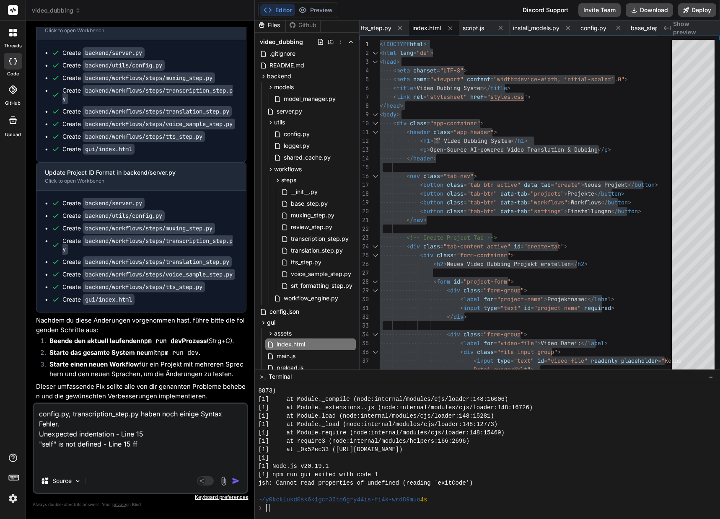
click at [41, 458] on textarea "config.py, transcription_step.py haben noch einige Syntax Fehler. Unexpected in…" at bounding box center [140, 436] width 213 height 65
paste textarea "Unexpected indentation"
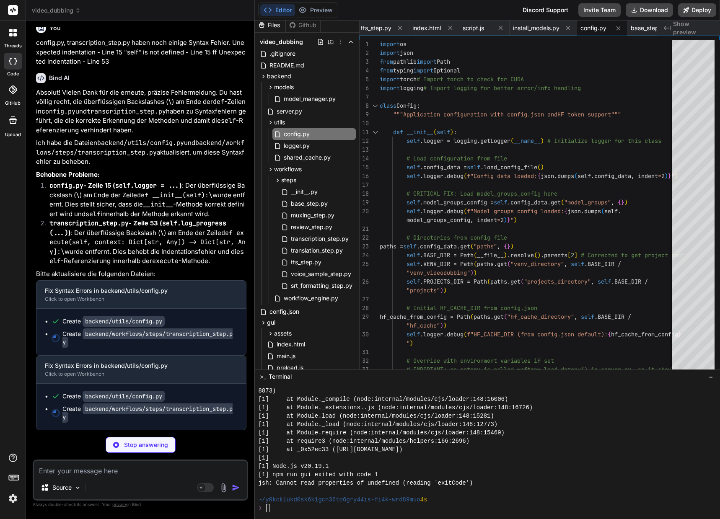
scroll to position [0, 150]
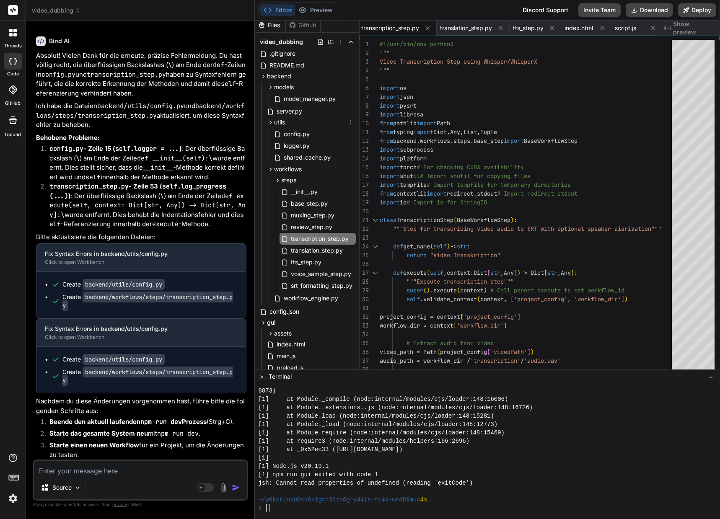
drag, startPoint x: 303, startPoint y: 124, endPoint x: 537, endPoint y: 336, distance: 315.6
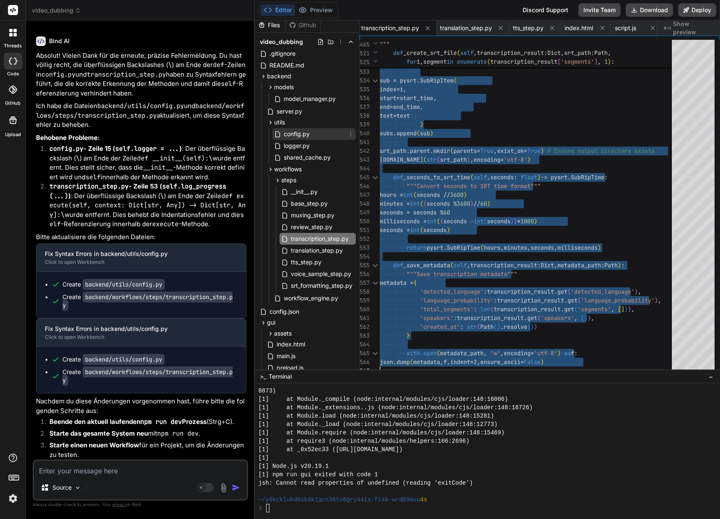
drag, startPoint x: 297, startPoint y: 134, endPoint x: 311, endPoint y: 137, distance: 14.1
click at [297, 134] on span "config.py" at bounding box center [297, 134] width 28 height 10
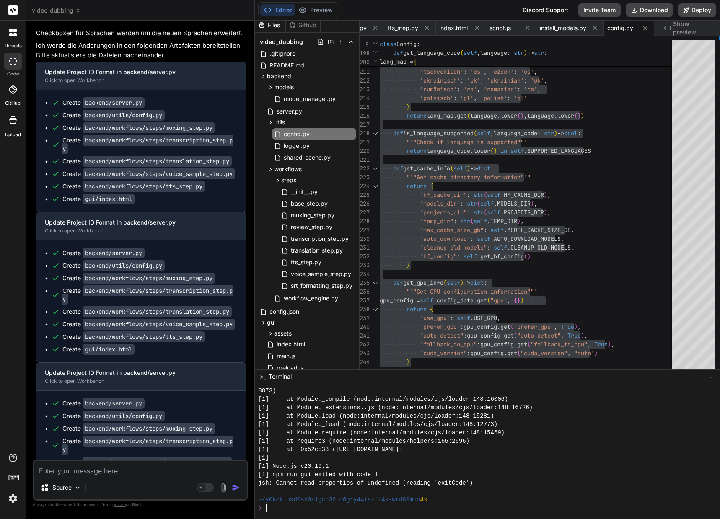
scroll to position [61016, 0]
